Goal: Task Accomplishment & Management: Complete application form

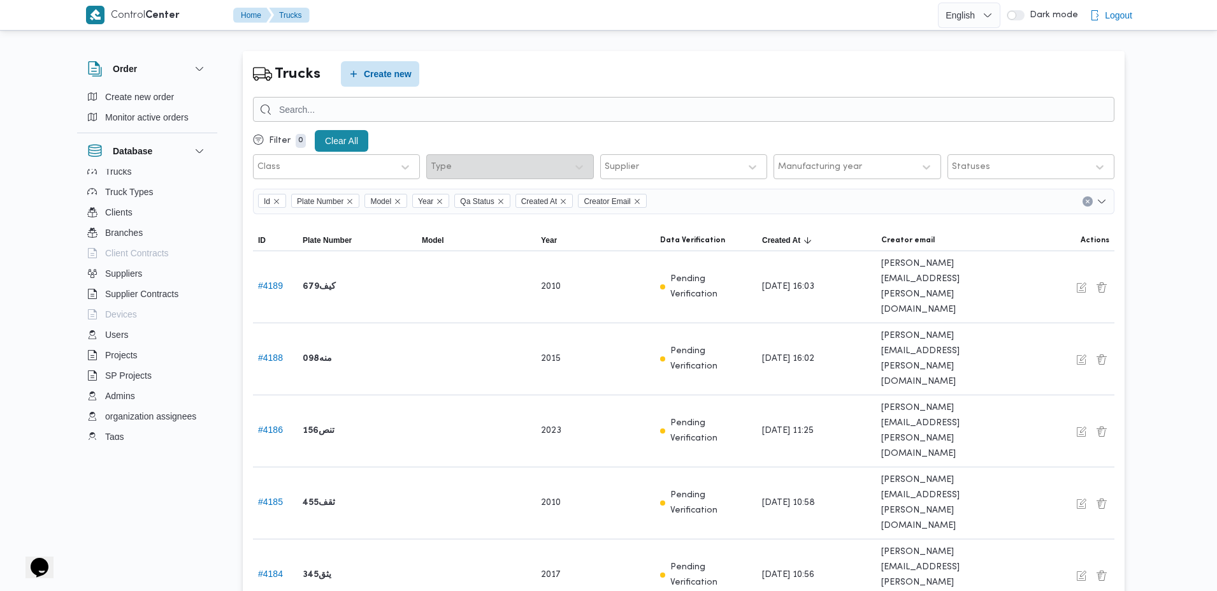
scroll to position [137, 0]
click at [118, 387] on span "Admins" at bounding box center [120, 388] width 30 height 15
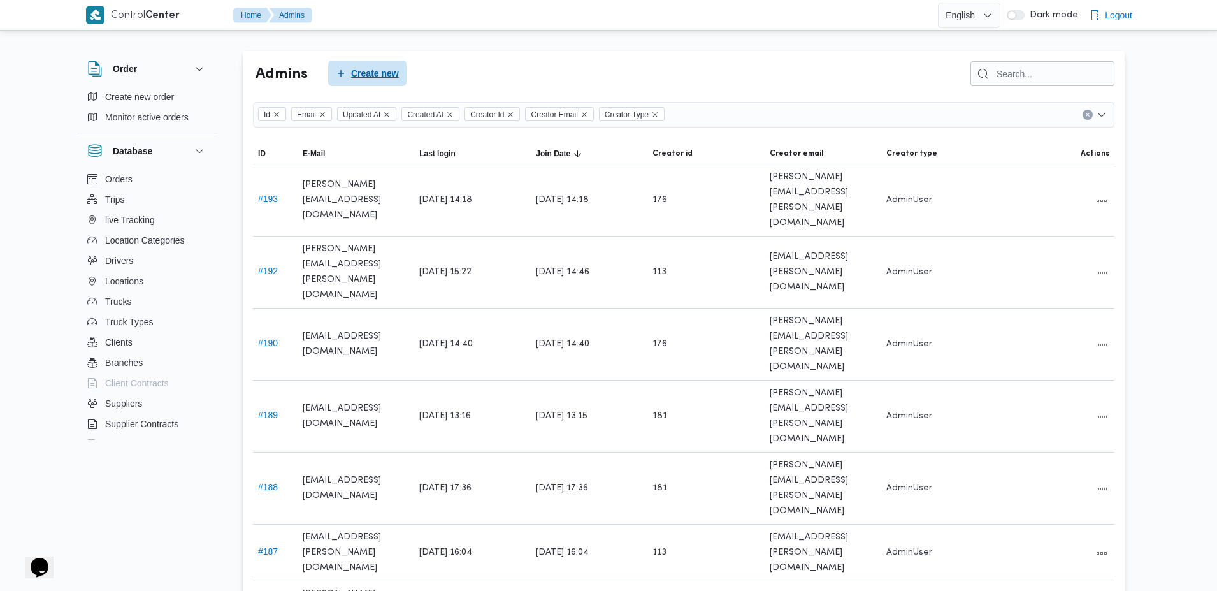
click at [364, 78] on span "Create new" at bounding box center [375, 73] width 48 height 15
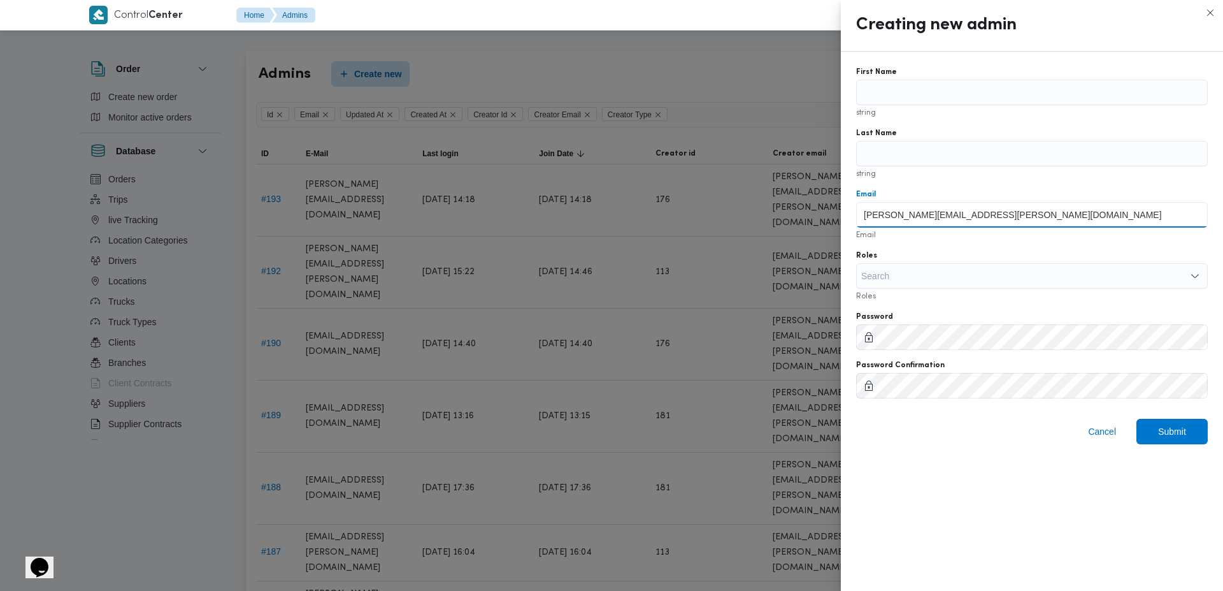
click at [881, 210] on input "antoon.kamel@illa.com.eg" at bounding box center [1032, 214] width 352 height 25
drag, startPoint x: 881, startPoint y: 210, endPoint x: 909, endPoint y: 221, distance: 30.1
click at [909, 221] on input "antoon.kamel@illa.com.eg" at bounding box center [1032, 214] width 352 height 25
click at [914, 215] on input "antoon.kamel@illa.com.eg" at bounding box center [1032, 214] width 352 height 25
click at [914, 215] on input "ehab.emad@illa.com.eg" at bounding box center [1032, 214] width 352 height 25
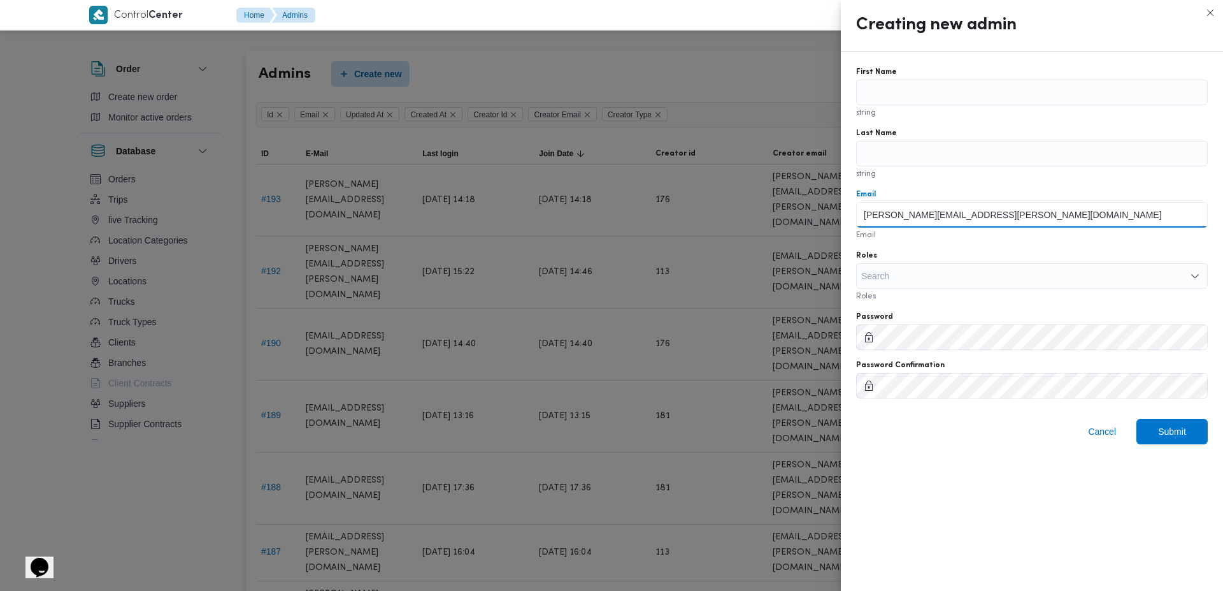
type input "ehab.emad@illa.com.eg"
click at [935, 94] on input "First Name" at bounding box center [1032, 92] width 352 height 25
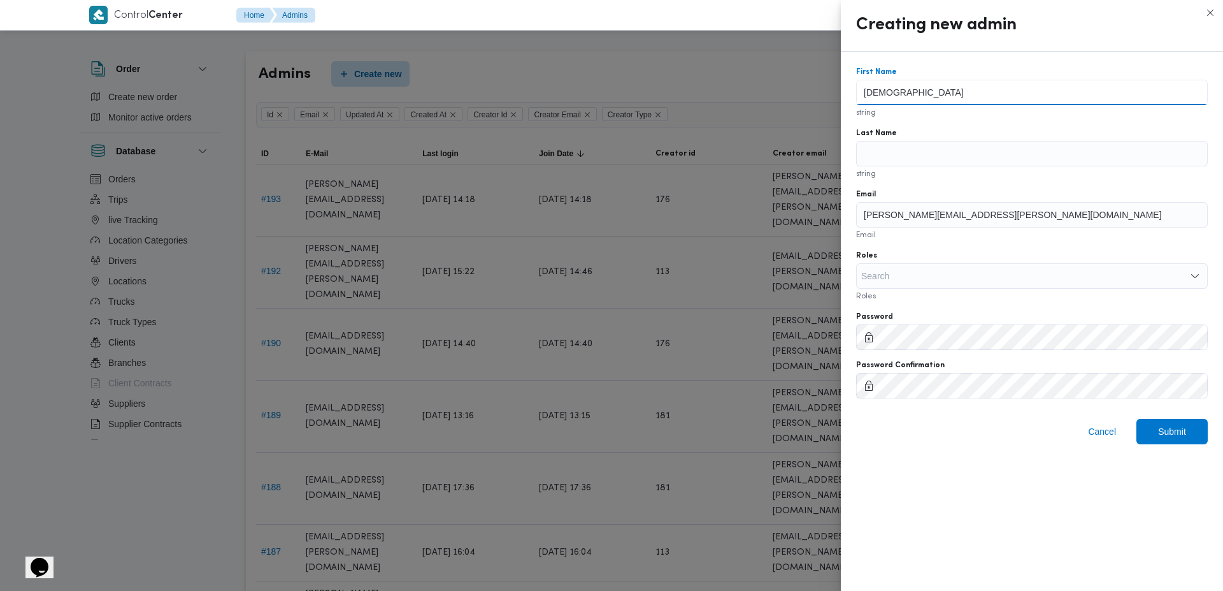
type input "Ehab"
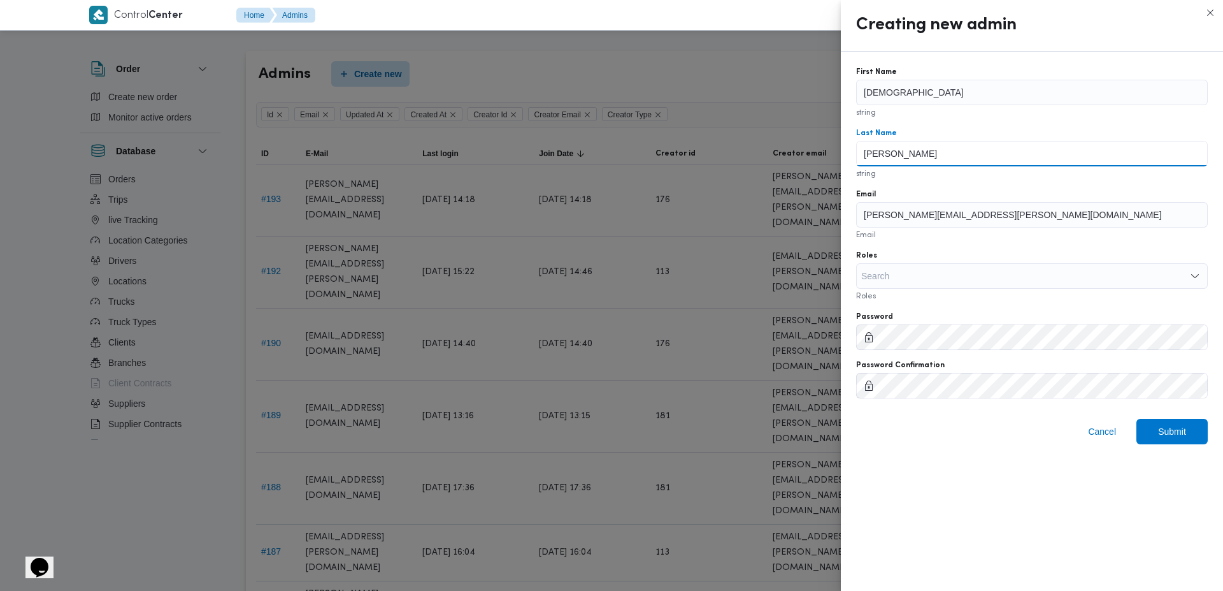
type input "Emad"
click at [909, 275] on div "Search" at bounding box center [1032, 275] width 352 height 25
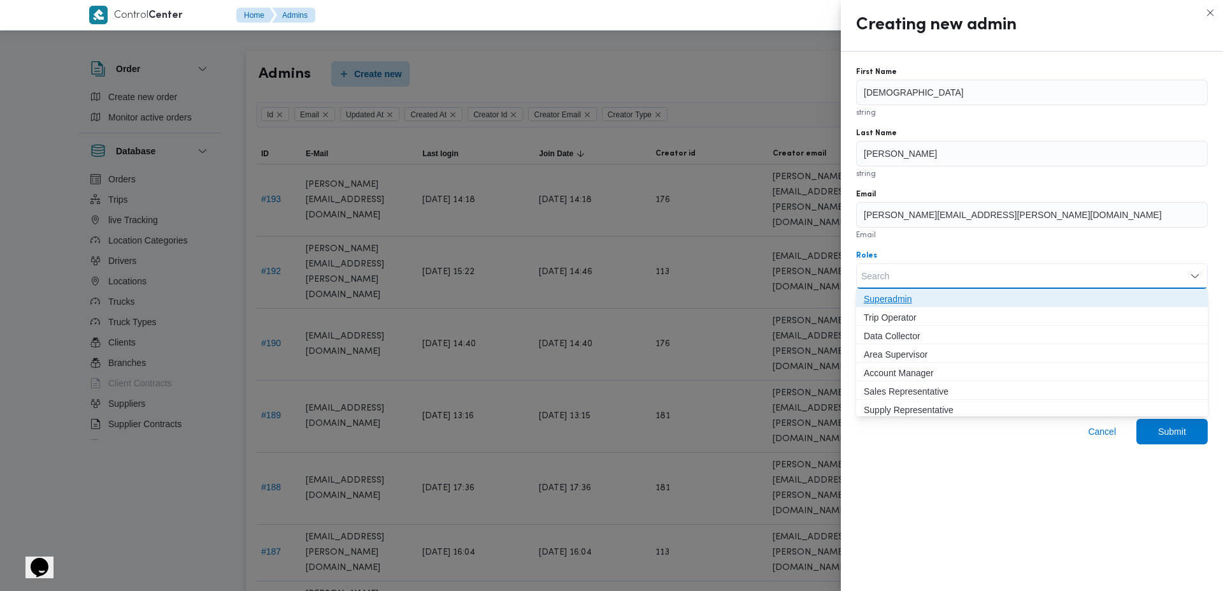
click at [921, 300] on span "Superadmin" at bounding box center [1032, 298] width 336 height 15
click at [951, 259] on div "Roles" at bounding box center [1032, 255] width 352 height 10
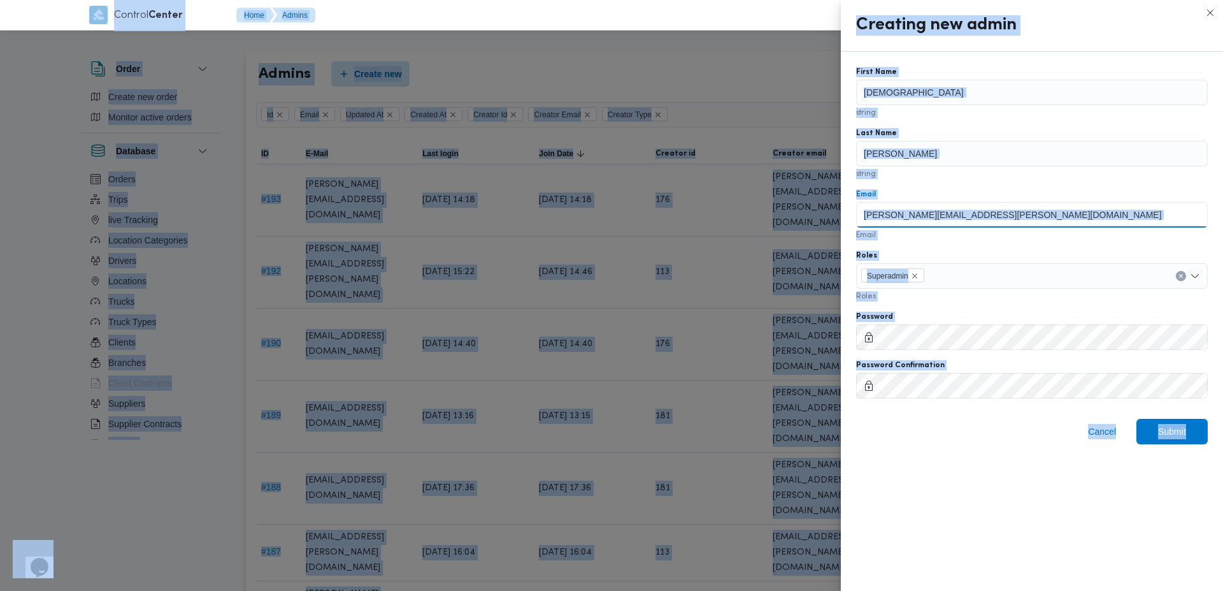
click at [972, 215] on input "ehab.emad@illa.com.eg" at bounding box center [1032, 214] width 352 height 25
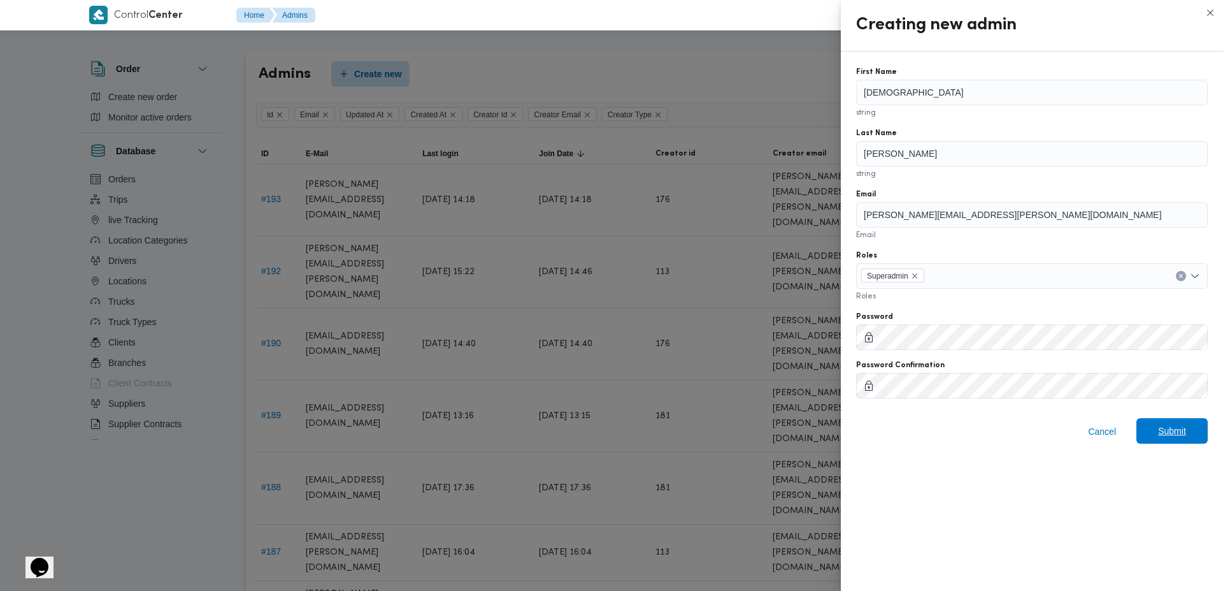
click at [1160, 434] on span "Submit" at bounding box center [1172, 430] width 28 height 15
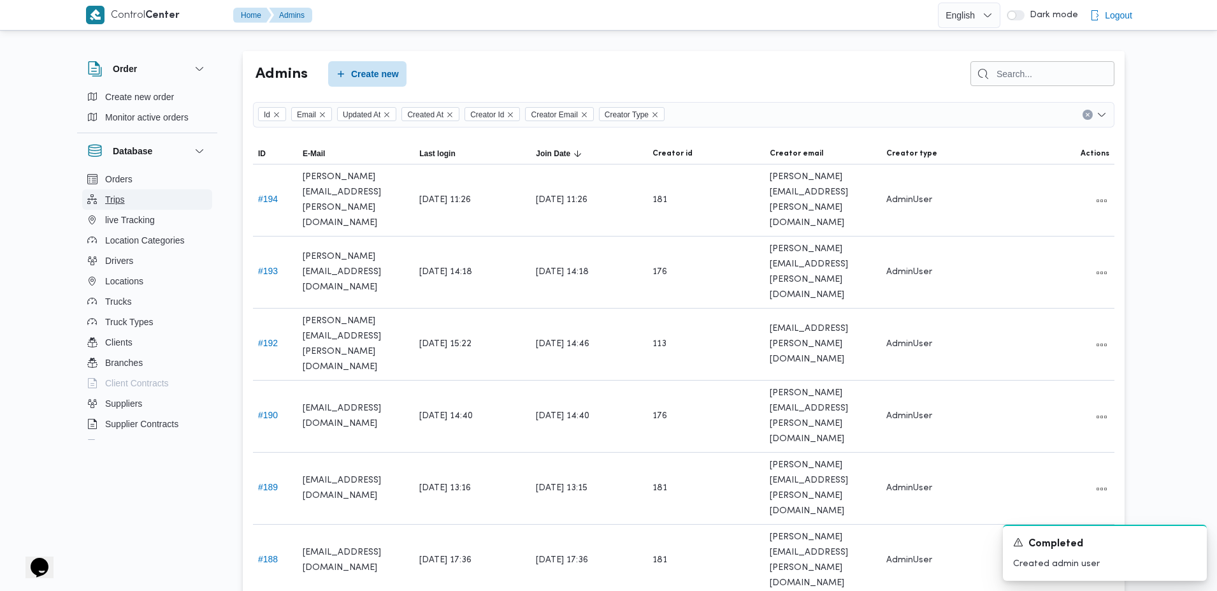
click at [115, 206] on span "Trips" at bounding box center [115, 199] width 20 height 15
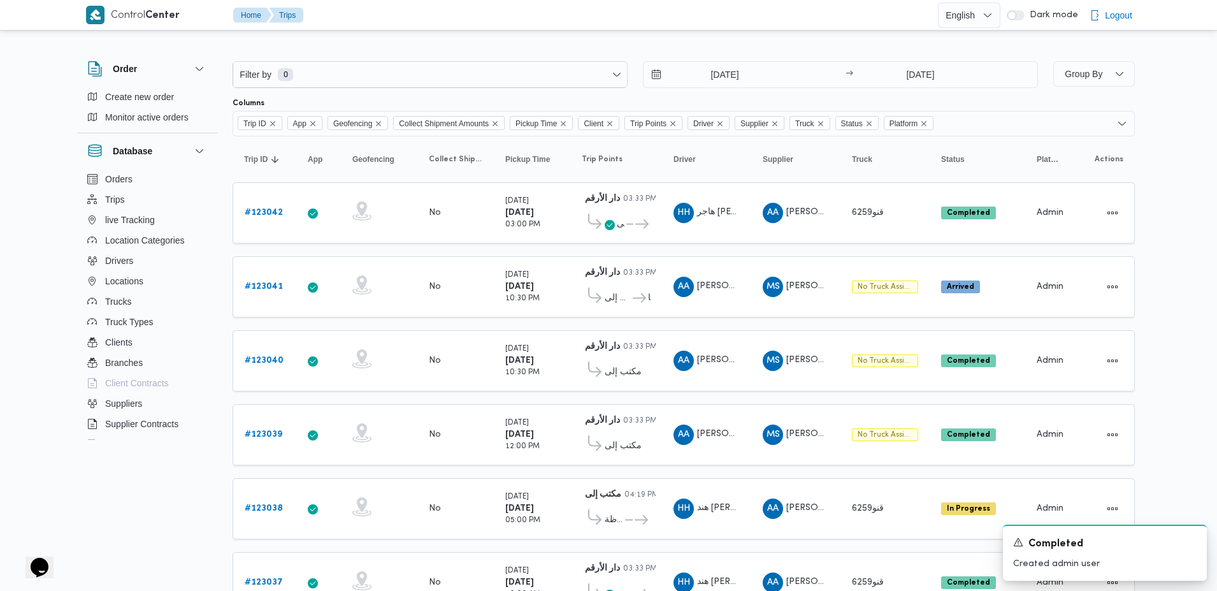
click at [0, 344] on div "Control Center Home Trips English عربي Dark mode Logout Order Create new order …" at bounding box center [608, 324] width 1217 height 649
click at [1192, 543] on icon "Dismiss toast" at bounding box center [1191, 541] width 10 height 10
click at [1153, 425] on div "Control Center Home Trips English عربي Dark mode Logout Order Create new order …" at bounding box center [608, 324] width 1217 height 649
click at [4, 233] on div "Control Center Home Trips English عربي Dark mode Logout Order Create new order …" at bounding box center [608, 324] width 1217 height 649
